Goal: Information Seeking & Learning: Learn about a topic

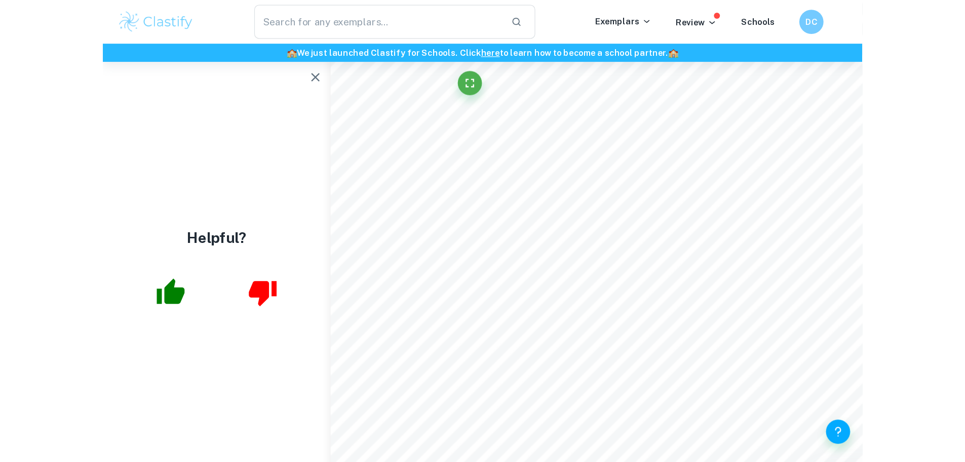
scroll to position [52, 0]
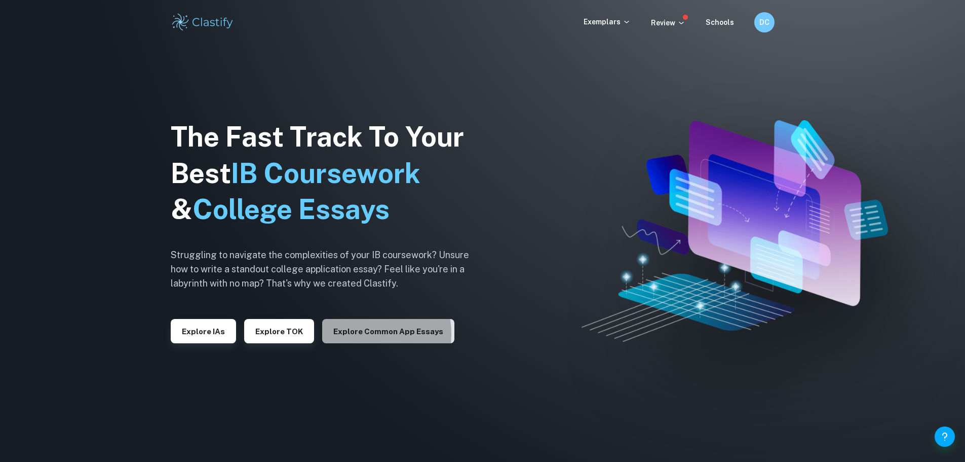
click at [350, 333] on button "Explore Common App essays" at bounding box center [388, 331] width 132 height 24
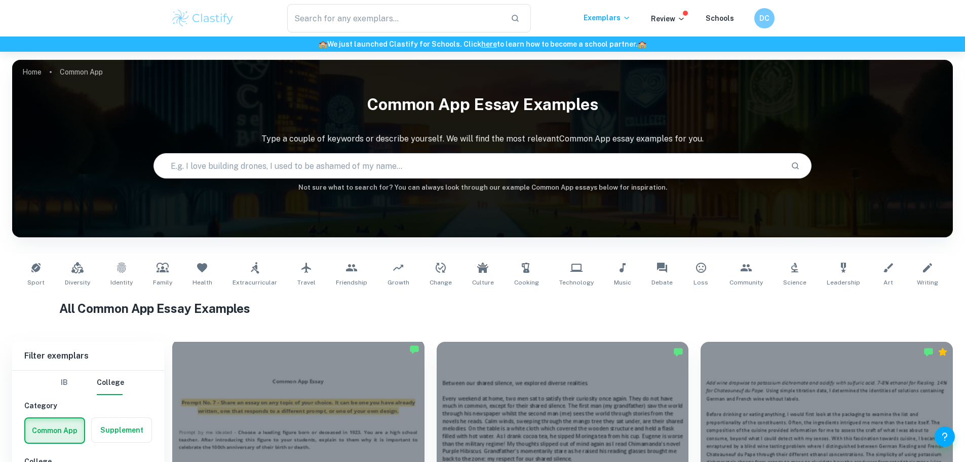
scroll to position [219, 0]
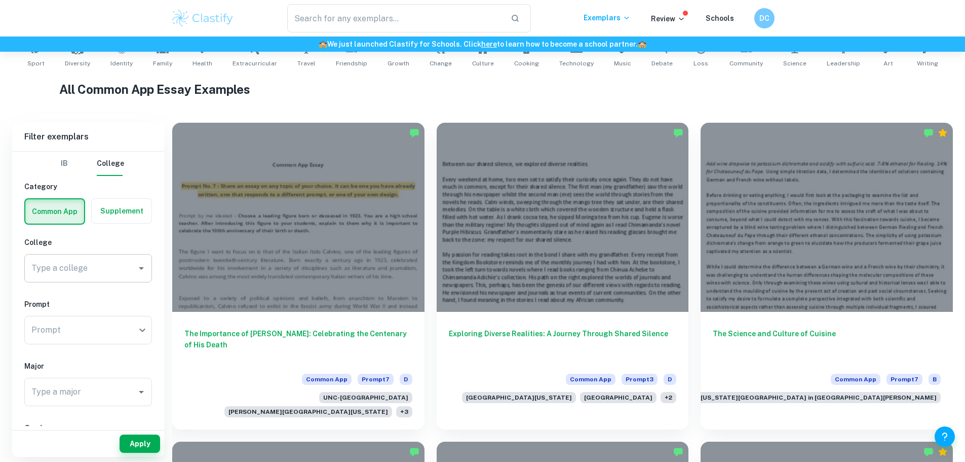
click at [86, 255] on div "Type a college" at bounding box center [88, 268] width 128 height 28
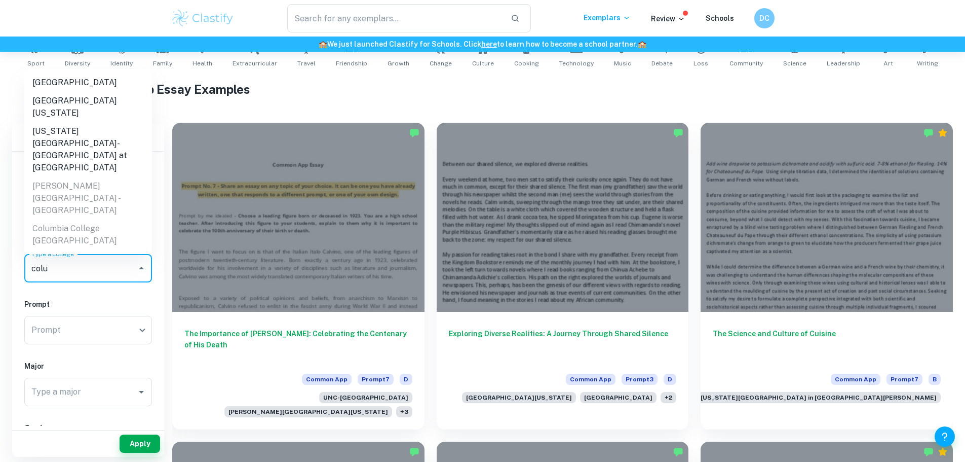
click at [89, 81] on li "[GEOGRAPHIC_DATA]" at bounding box center [88, 82] width 128 height 18
type input "[GEOGRAPHIC_DATA]"
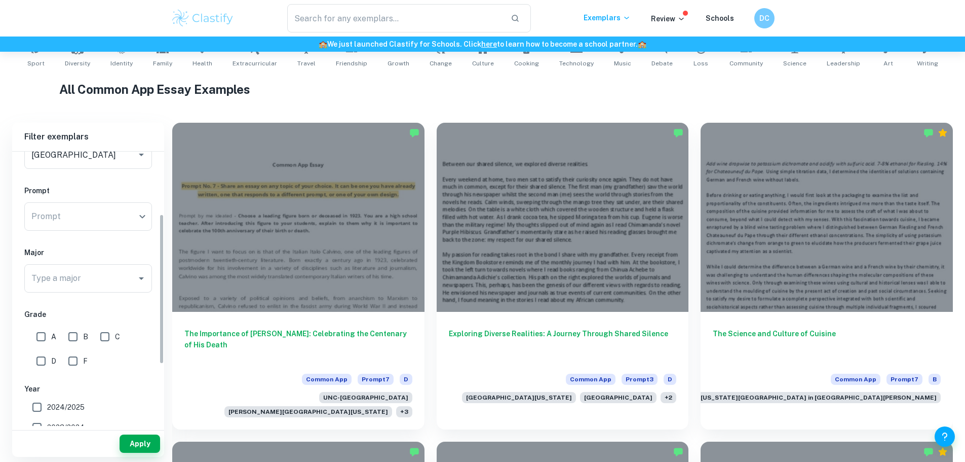
scroll to position [114, 0]
click at [39, 337] on input "A" at bounding box center [41, 336] width 20 height 20
checkbox input "true"
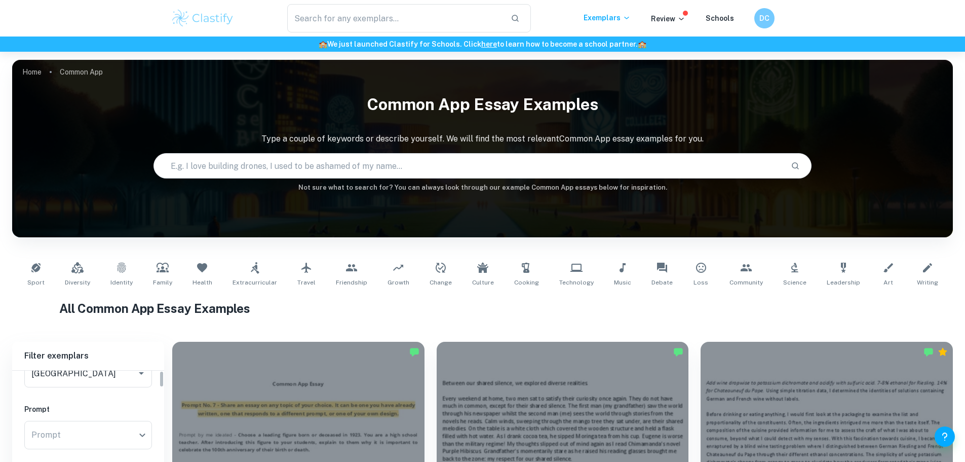
scroll to position [0, 0]
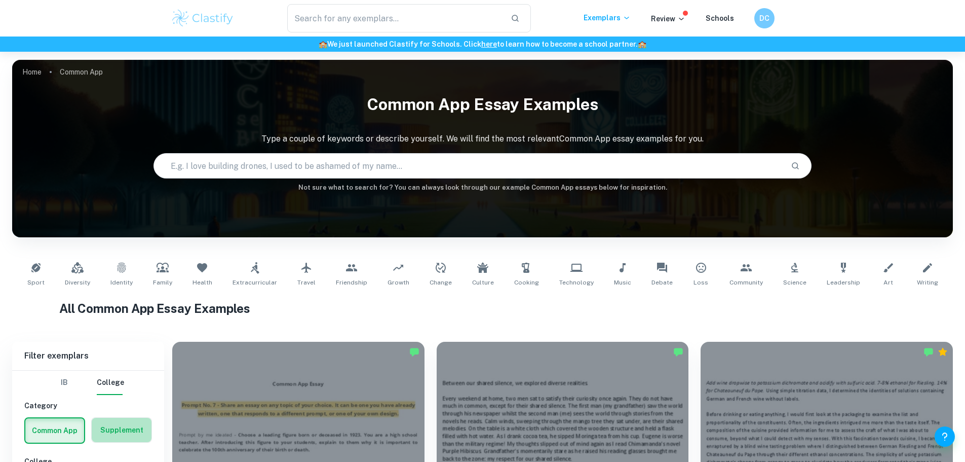
click at [116, 424] on label "button" at bounding box center [122, 430] width 60 height 24
click at [0, 0] on input "radio" at bounding box center [0, 0] width 0 height 0
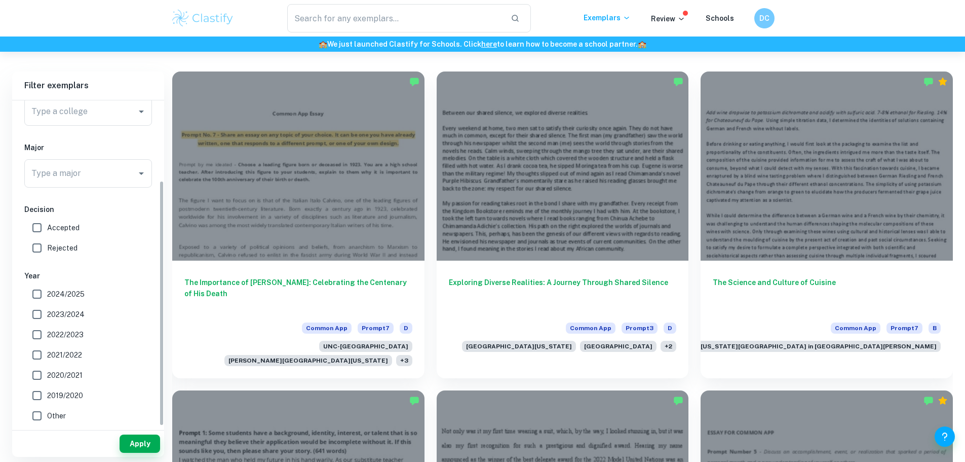
scroll to position [105, 0]
click at [37, 292] on input "2024/2025" at bounding box center [37, 294] width 20 height 20
checkbox input "true"
click at [40, 232] on input "Accepted" at bounding box center [37, 227] width 20 height 20
checkbox input "true"
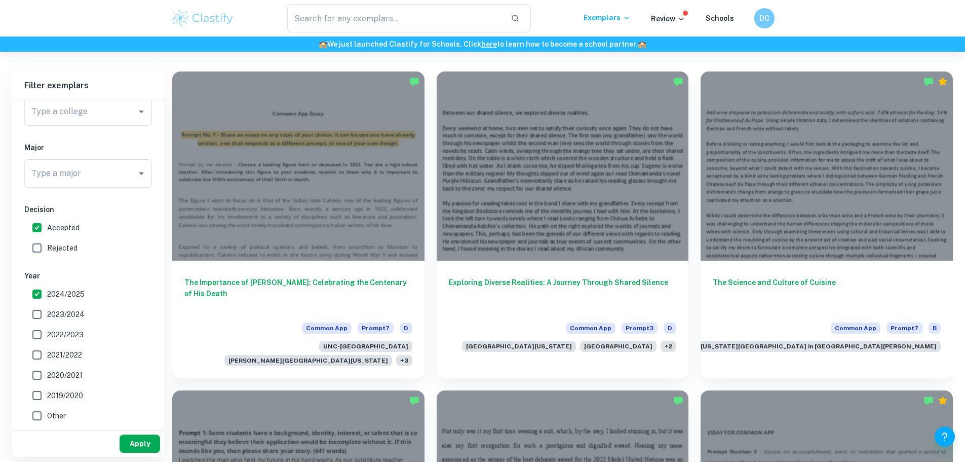
click at [133, 443] on button "Apply" at bounding box center [140, 443] width 41 height 18
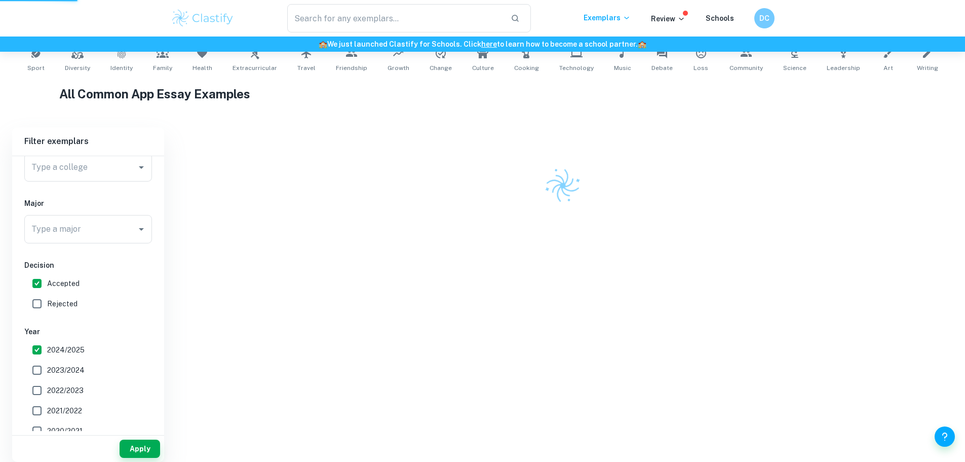
scroll to position [199, 0]
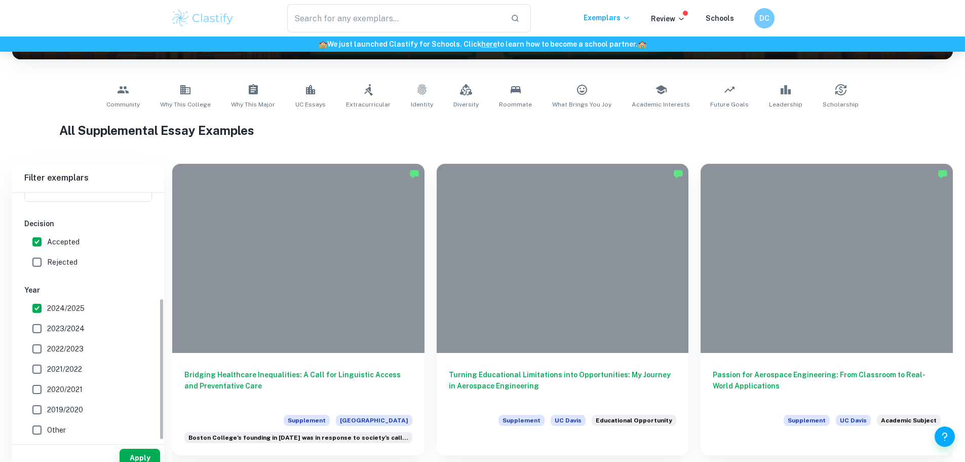
scroll to position [198, 0]
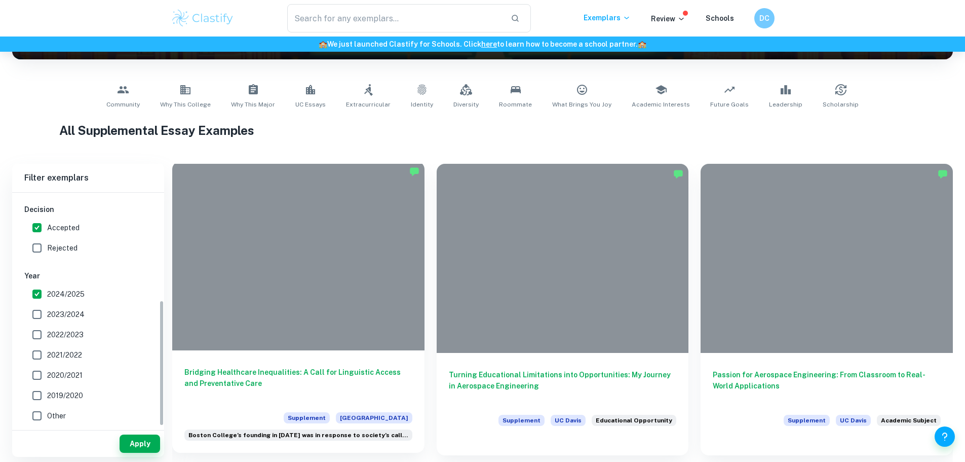
click at [274, 366] on h6 "Bridging Healthcare Inequalities: A Call for Linguistic Access and Preventative…" at bounding box center [298, 382] width 228 height 33
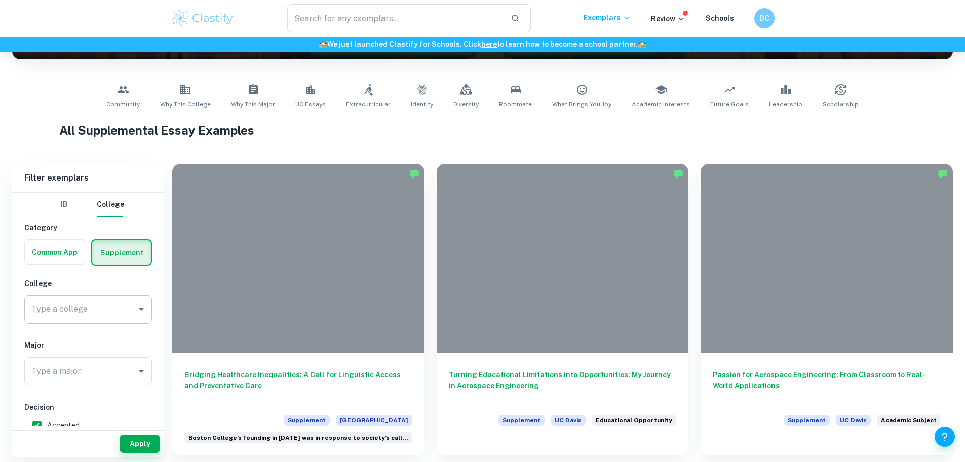
click at [72, 311] on div "Type a college Type a college" at bounding box center [88, 309] width 128 height 28
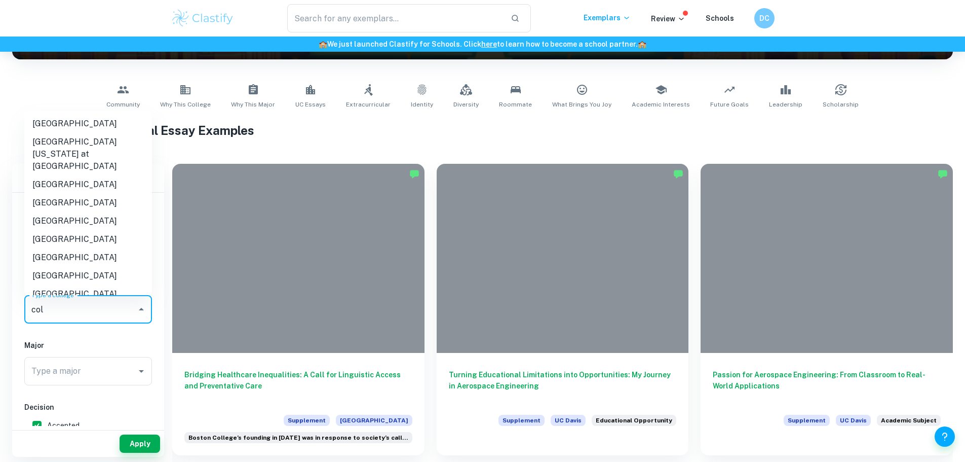
click at [90, 126] on li "[GEOGRAPHIC_DATA]" at bounding box center [88, 124] width 128 height 18
type input "[GEOGRAPHIC_DATA]"
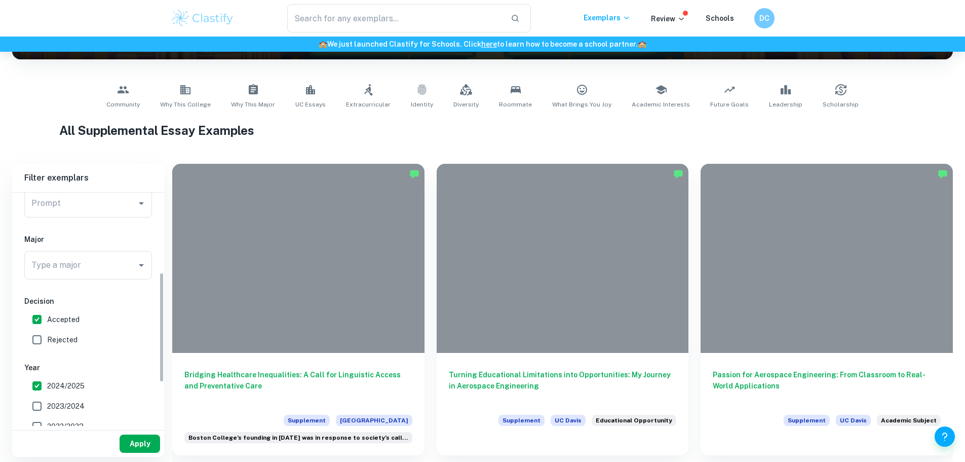
click at [140, 446] on button "Apply" at bounding box center [140, 443] width 41 height 18
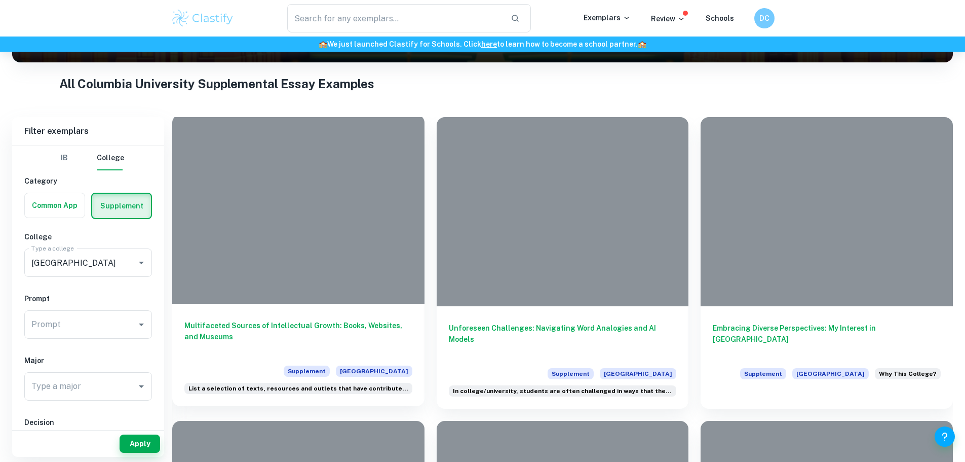
click at [311, 320] on h6 "Multifaceted Sources of Intellectual Growth: Books, Websites, and Museums" at bounding box center [298, 336] width 228 height 33
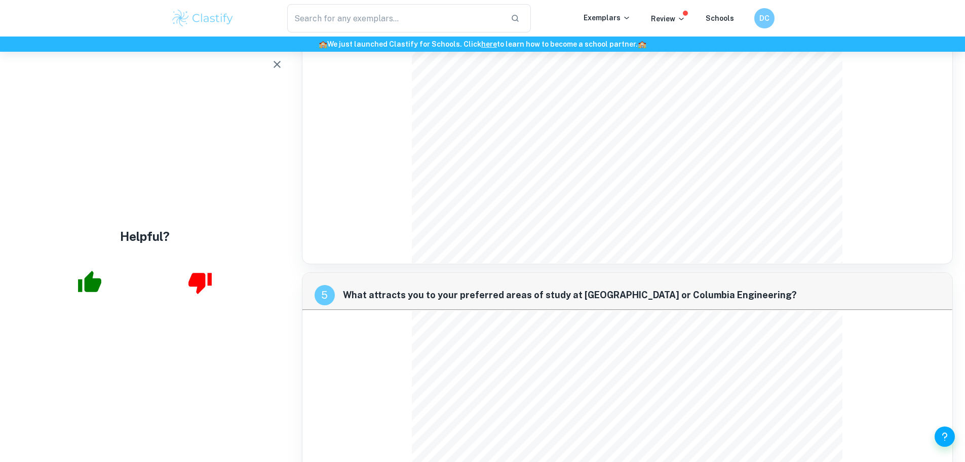
scroll to position [1499, 0]
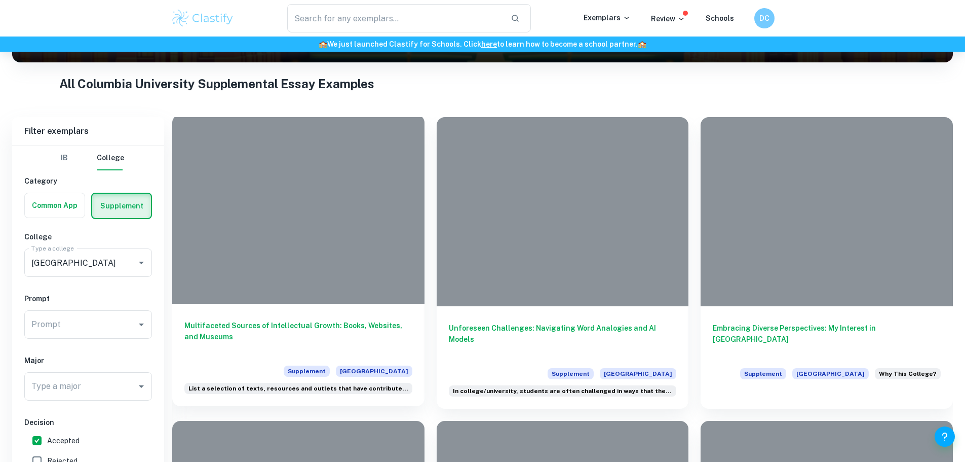
scroll to position [231, 0]
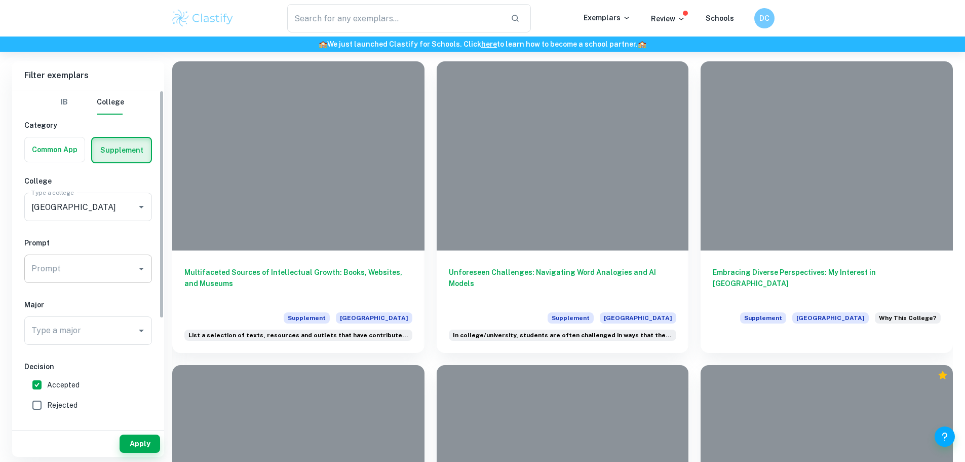
click at [101, 261] on input "Prompt" at bounding box center [80, 268] width 103 height 19
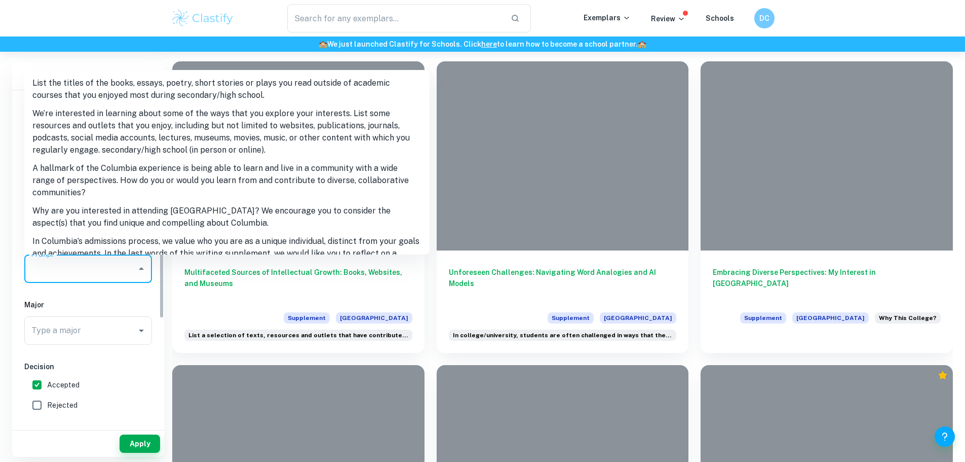
click at [14, 223] on div "IB College Category Common App Supplement College Type a college [GEOGRAPHIC_DA…" at bounding box center [88, 336] width 152 height 492
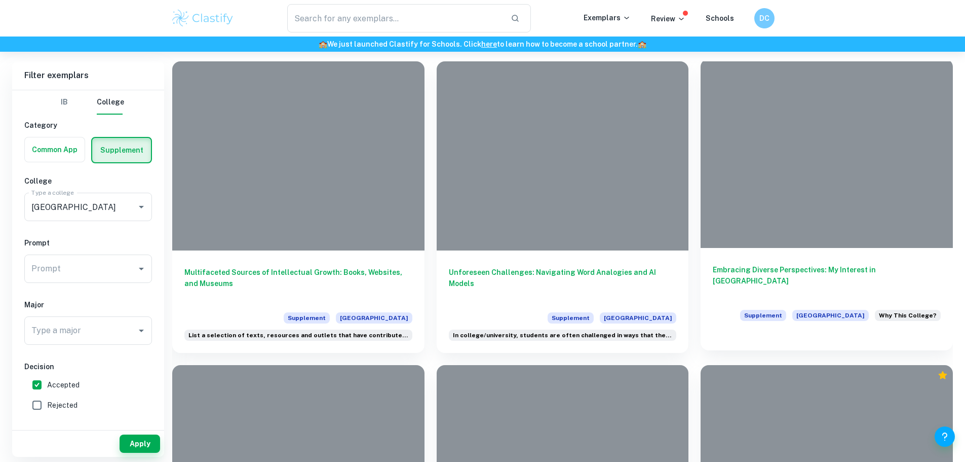
click at [713, 264] on h6 "Embracing Diverse Perspectives: My Interest in [GEOGRAPHIC_DATA]" at bounding box center [827, 280] width 228 height 33
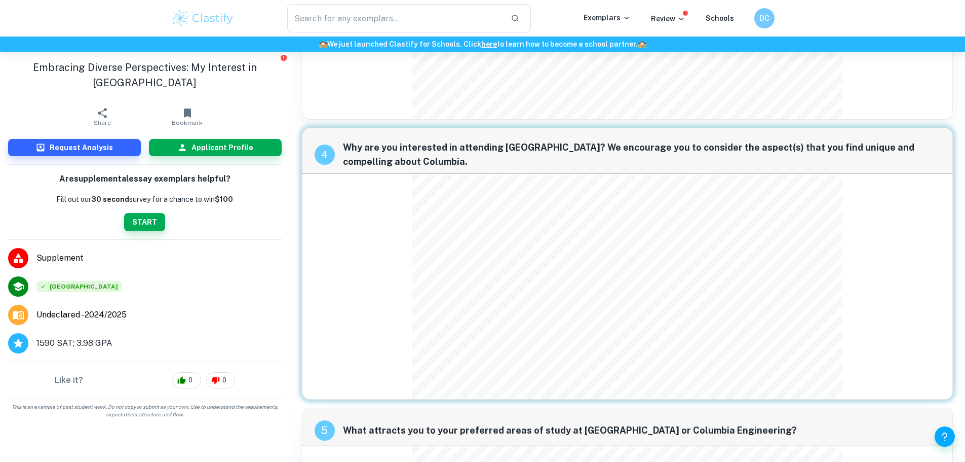
scroll to position [1263, 0]
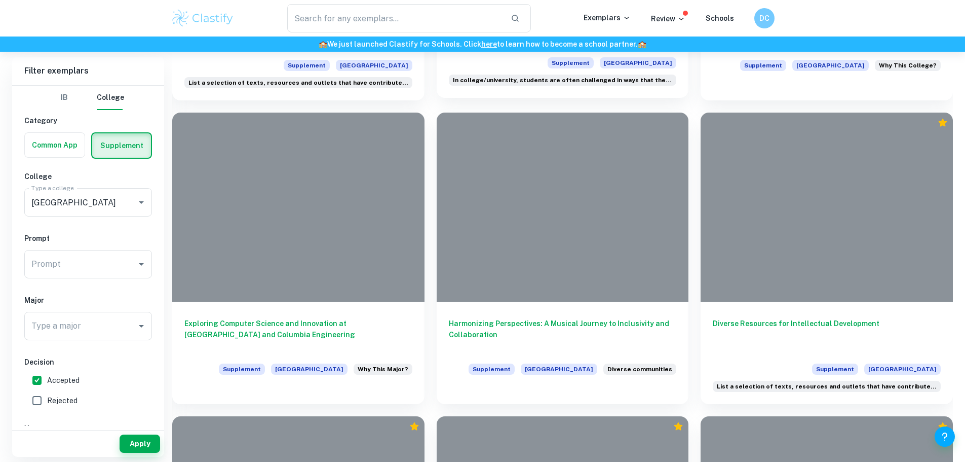
scroll to position [480, 0]
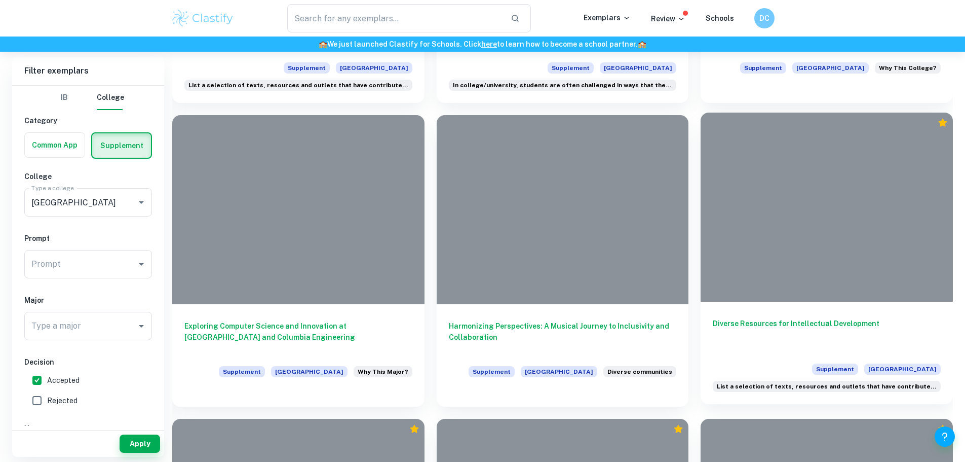
click at [713, 318] on h6 "Diverse Resources for Intellectual Development" at bounding box center [827, 334] width 228 height 33
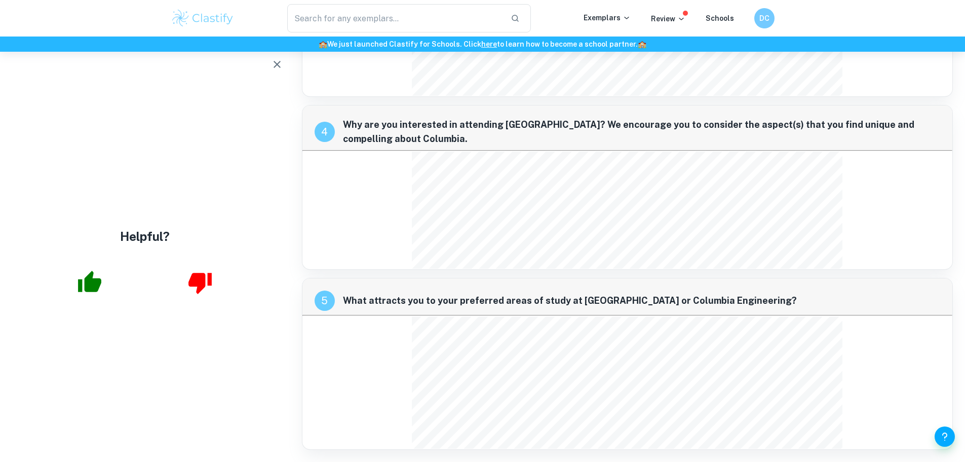
scroll to position [504, 0]
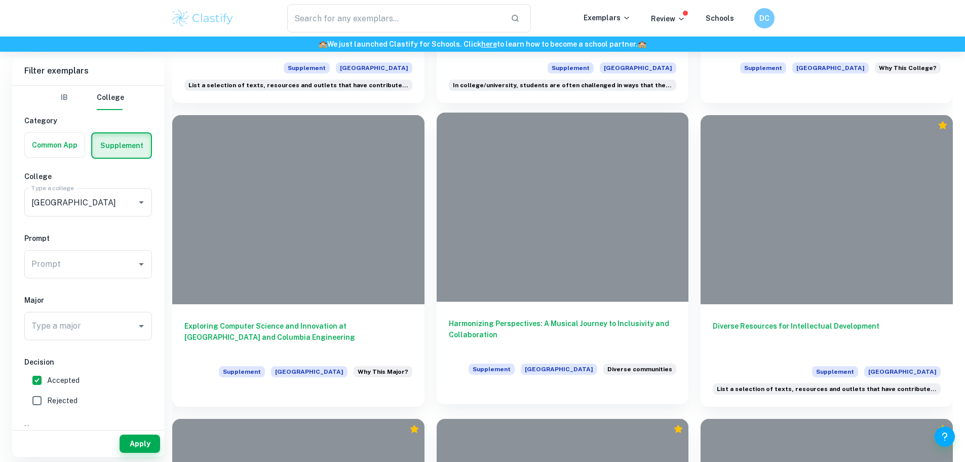
click at [437, 301] on div "Harmonizing Perspectives: A Musical Journey to Inclusivity and Collaboration Su…" at bounding box center [563, 346] width 252 height 91
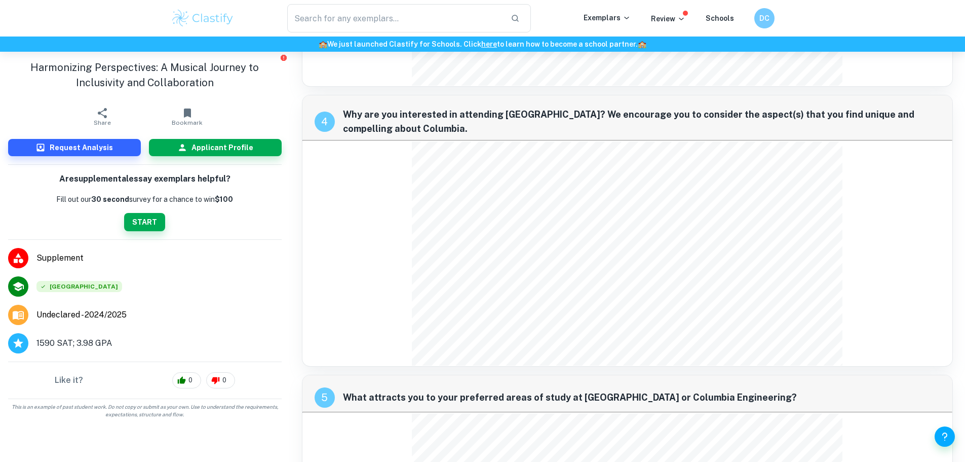
scroll to position [1293, 0]
